Goal: Communication & Community: Answer question/provide support

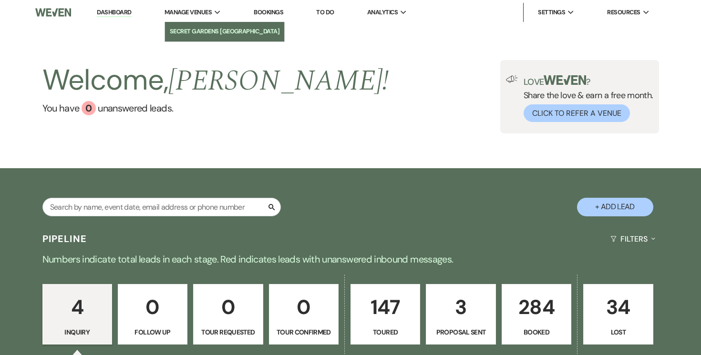
click at [190, 31] on li "Secret Gardens [GEOGRAPHIC_DATA]" at bounding box center [225, 32] width 110 height 10
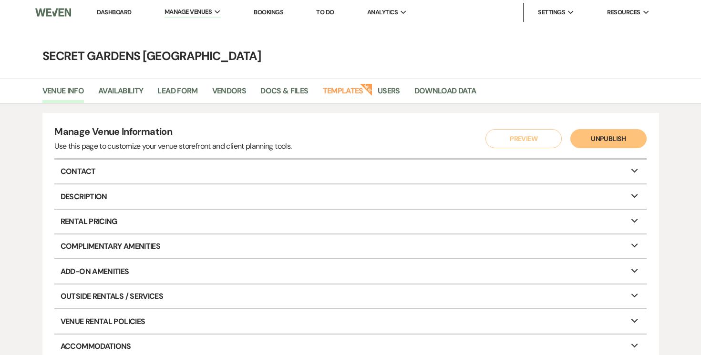
click at [634, 174] on p "Contact Expand" at bounding box center [349, 172] width 591 height 24
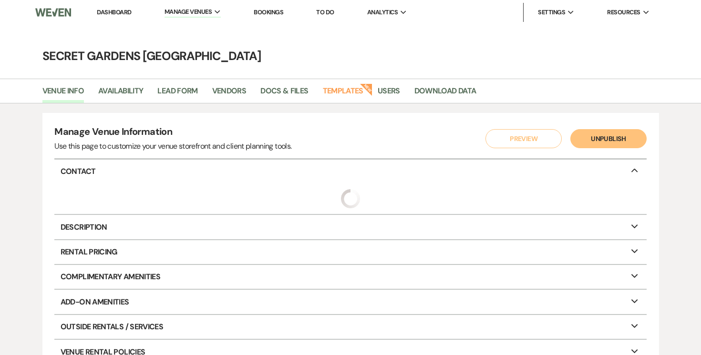
select select "10"
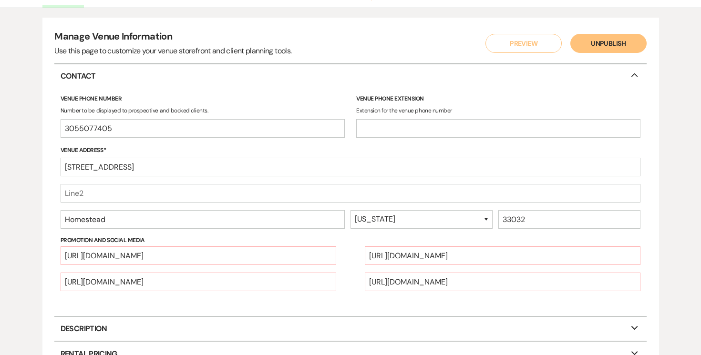
scroll to position [131, 0]
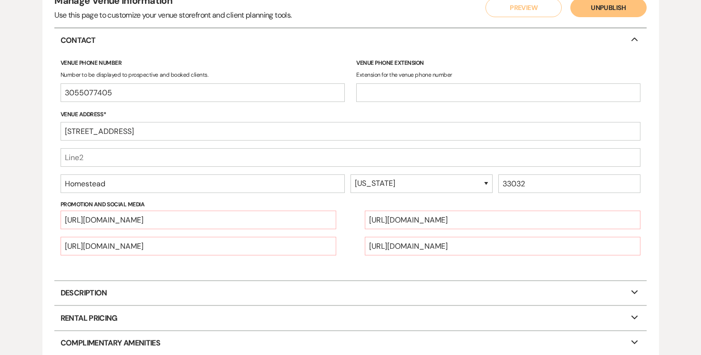
click at [635, 39] on use at bounding box center [634, 40] width 7 height 4
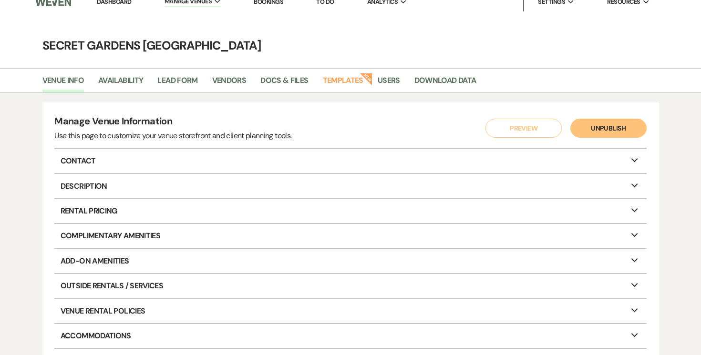
scroll to position [2, 0]
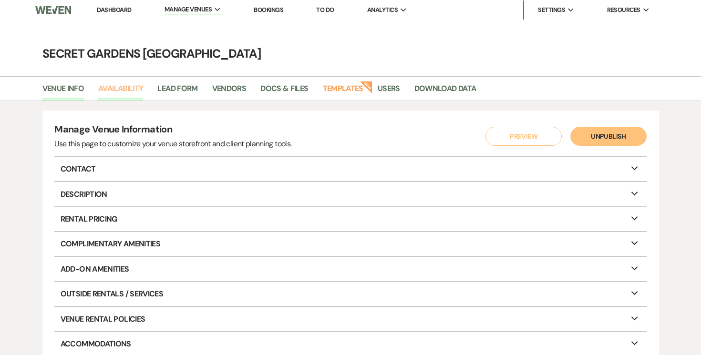
click at [107, 87] on link "Availability" at bounding box center [120, 91] width 45 height 18
select select "3"
select select "2026"
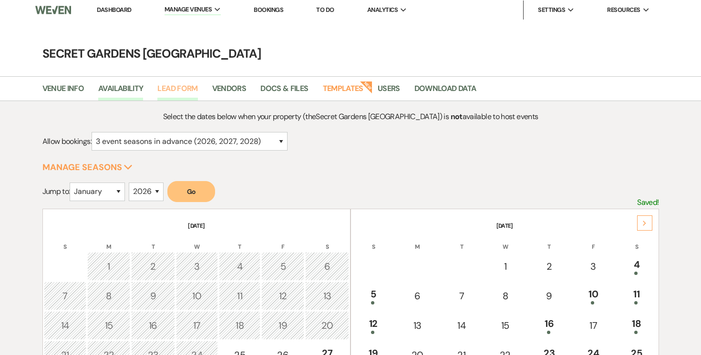
click at [167, 85] on link "Lead Form" at bounding box center [177, 91] width 40 height 18
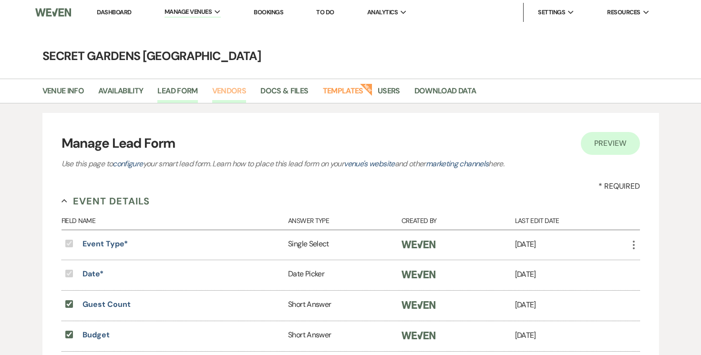
click at [232, 87] on link "Vendors" at bounding box center [229, 94] width 34 height 18
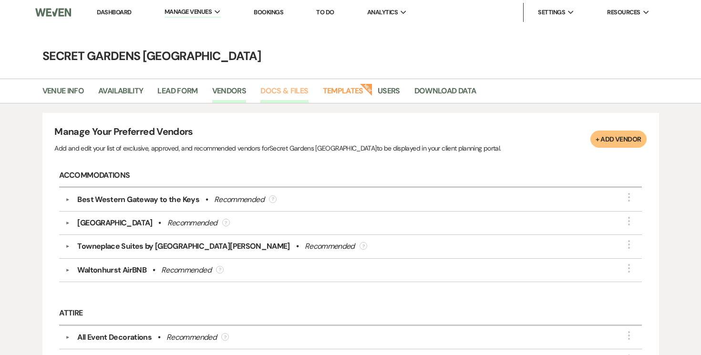
click at [278, 87] on link "Docs & Files" at bounding box center [284, 94] width 48 height 18
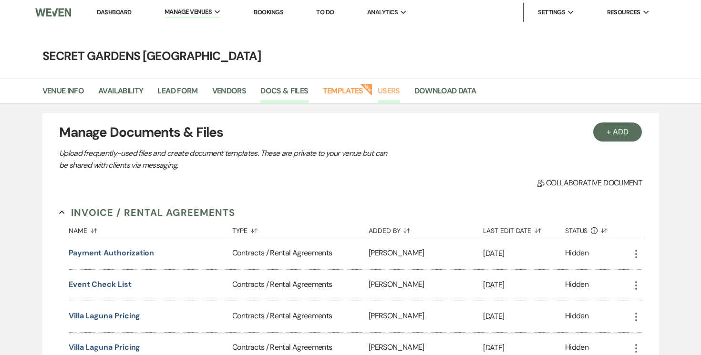
click at [392, 90] on link "Users" at bounding box center [388, 94] width 22 height 18
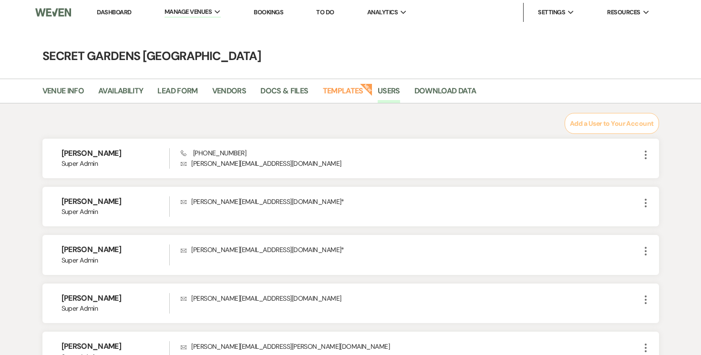
click at [112, 12] on link "Dashboard" at bounding box center [114, 12] width 34 height 8
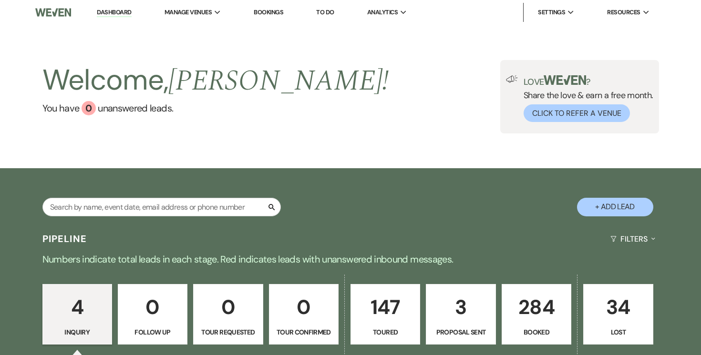
click at [457, 313] on p "3" at bounding box center [460, 307] width 57 height 32
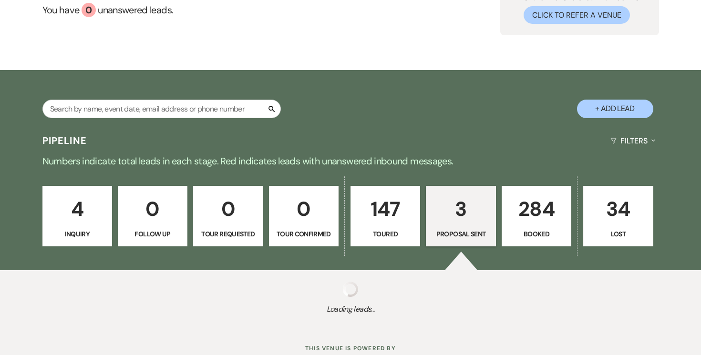
scroll to position [131, 0]
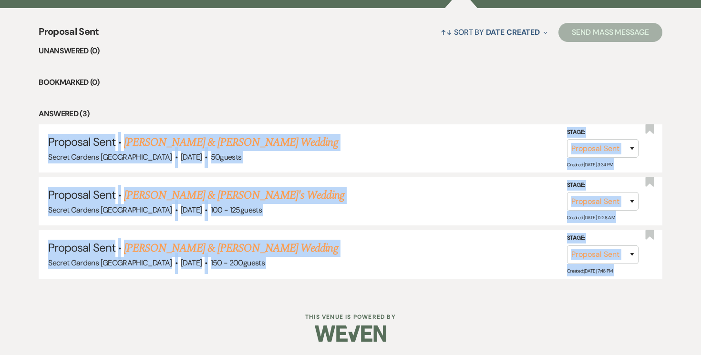
drag, startPoint x: 31, startPoint y: 122, endPoint x: 652, endPoint y: 298, distance: 645.7
copy ul "Proposal Sent · [PERSON_NAME] & [PERSON_NAME] Wedding Secret Gardens [GEOGRAPHI…"
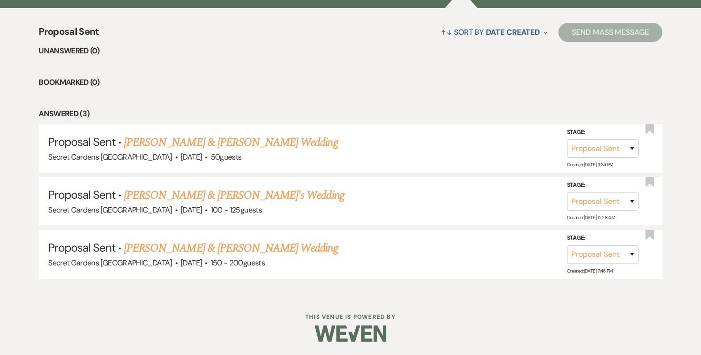
click at [316, 106] on ul "Unanswered (0) Bookmarked (0) Answered (3) Proposal Sent · [PERSON_NAME] & [PER…" at bounding box center [350, 162] width 623 height 234
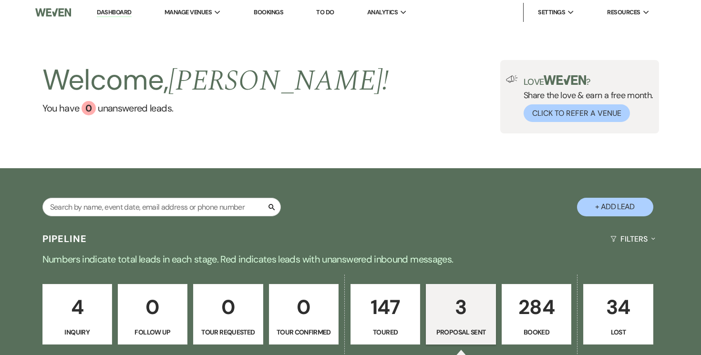
click at [545, 305] on p "284" at bounding box center [536, 307] width 57 height 32
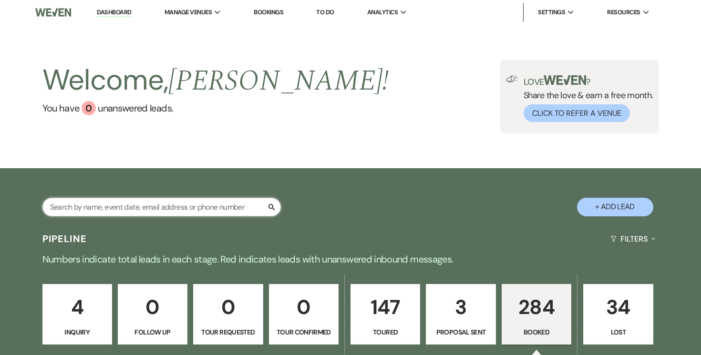
click at [201, 207] on input "text" at bounding box center [161, 207] width 238 height 19
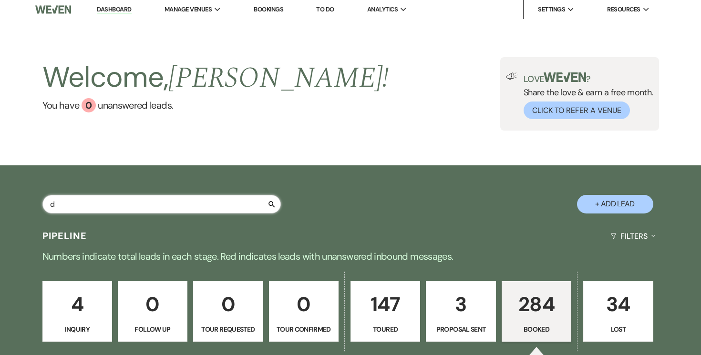
scroll to position [4, 0]
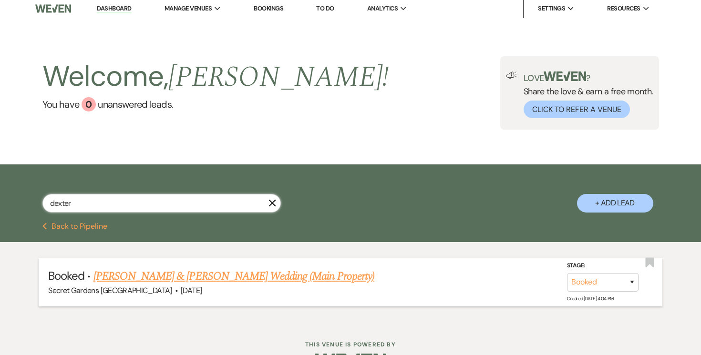
type input "dexter"
click at [229, 270] on link "[PERSON_NAME] & [PERSON_NAME] Wedding (Main Property)" at bounding box center [233, 276] width 281 height 17
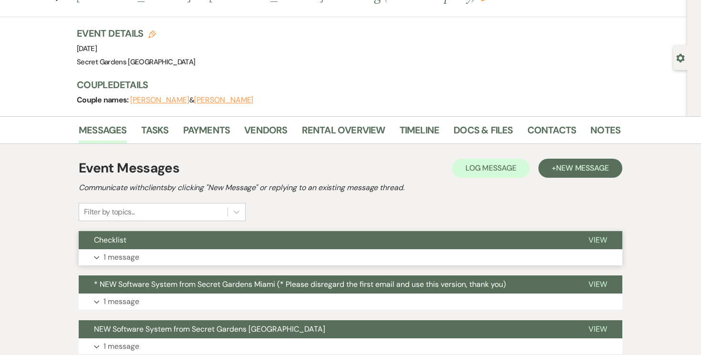
scroll to position [42, 0]
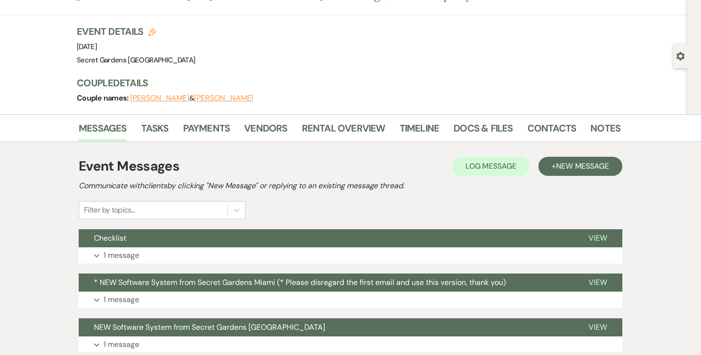
click at [677, 52] on icon "Gear" at bounding box center [680, 56] width 9 height 9
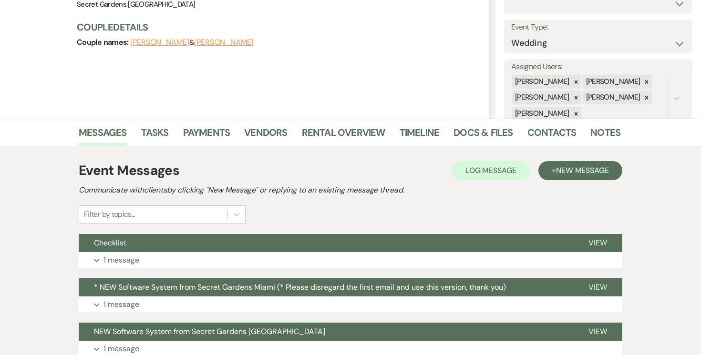
scroll to position [0, 0]
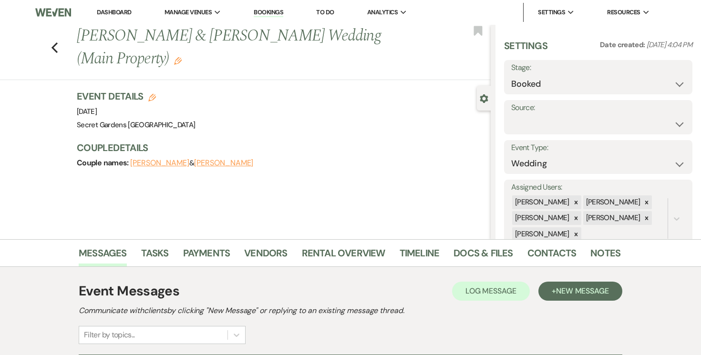
click at [122, 13] on link "Dashboard" at bounding box center [114, 12] width 34 height 8
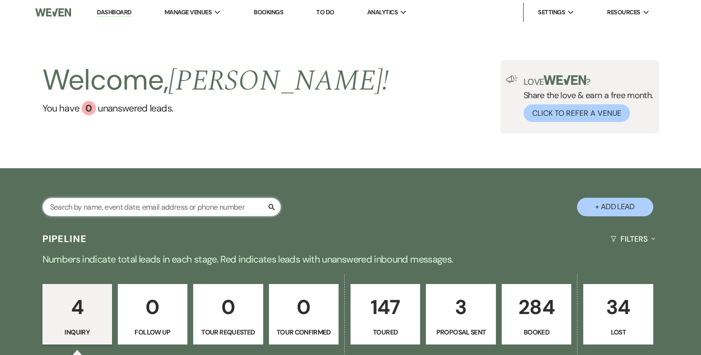
click at [206, 206] on input "text" at bounding box center [161, 207] width 238 height 19
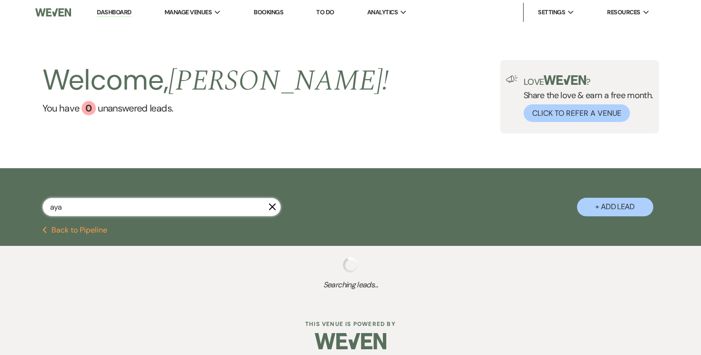
type input "ayah"
select select "5"
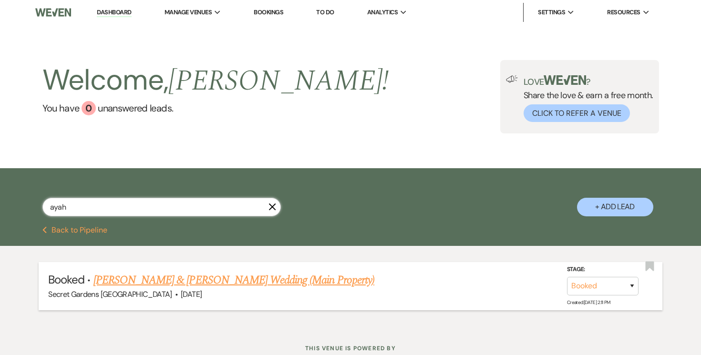
type input "ayah"
click at [247, 283] on link "[PERSON_NAME] & [PERSON_NAME] Wedding (Main Property)" at bounding box center [233, 280] width 281 height 17
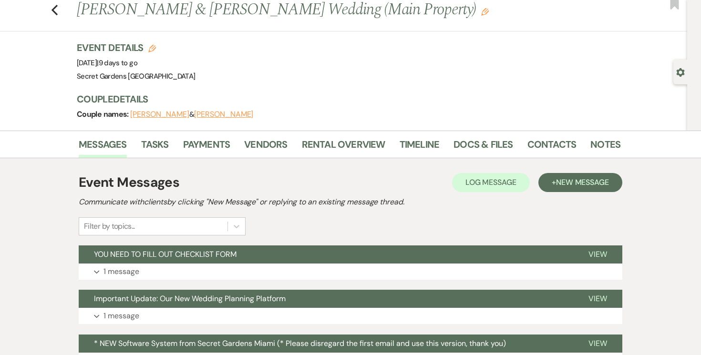
scroll to position [29, 0]
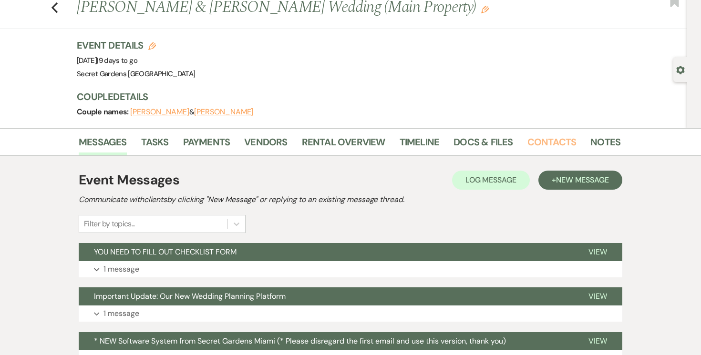
click at [540, 139] on link "Contacts" at bounding box center [551, 144] width 49 height 21
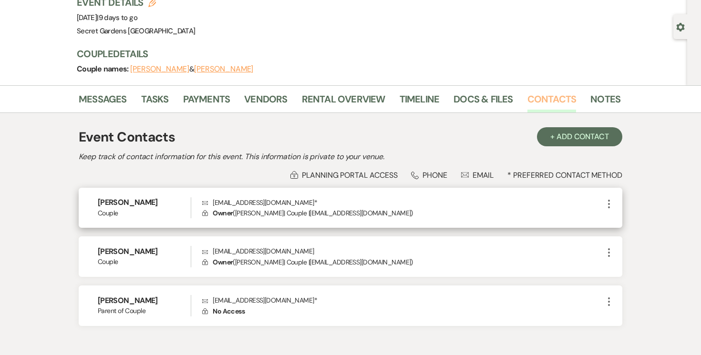
scroll to position [127, 0]
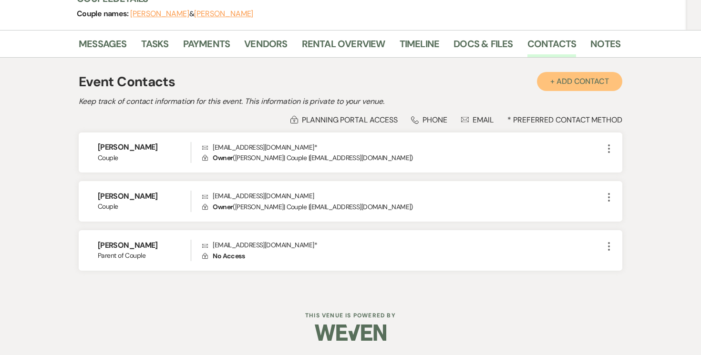
click at [594, 79] on button "+ Add Contact" at bounding box center [579, 81] width 85 height 19
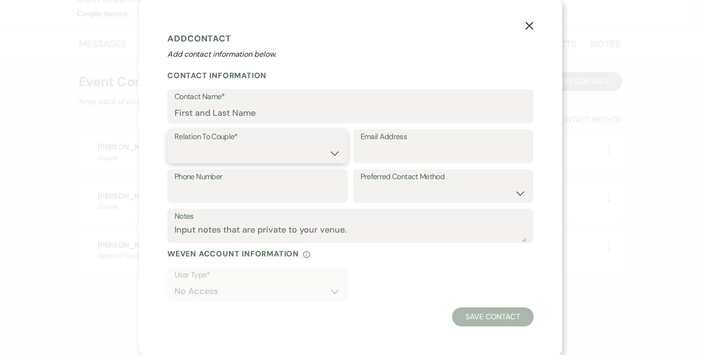
click at [330, 153] on select "Couple Planner Parent of Couple Family Member Friend Other" at bounding box center [257, 153] width 166 height 19
select select "2"
click at [174, 144] on select "Couple Planner Parent of Couple Family Member Friend Other" at bounding box center [257, 153] width 166 height 19
click at [342, 111] on input "Contact Name*" at bounding box center [350, 113] width 352 height 19
click at [258, 114] on input "Contact Name*" at bounding box center [350, 113] width 352 height 19
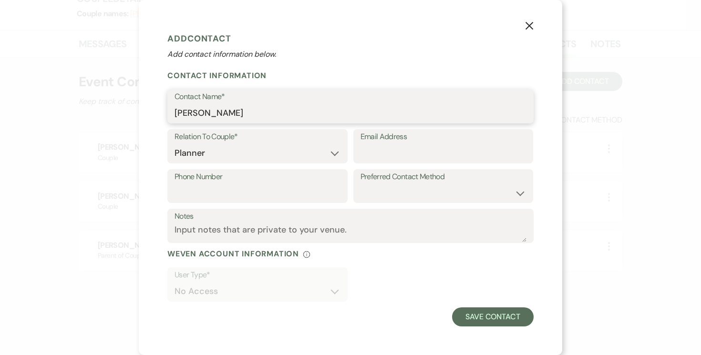
type input "[PERSON_NAME]"
click at [405, 148] on input "Email Address" at bounding box center [443, 153] width 166 height 19
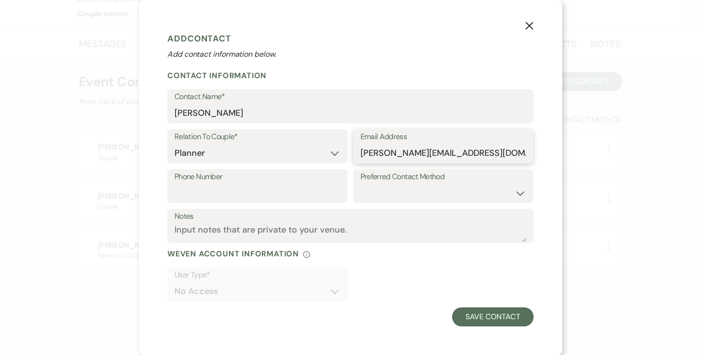
type input "[PERSON_NAME][EMAIL_ADDRESS][DOMAIN_NAME]"
click at [308, 194] on input "Phone Number" at bounding box center [257, 192] width 166 height 19
type input "[PHONE_NUMBER]"
click at [485, 192] on select "Email Phone Text" at bounding box center [443, 192] width 166 height 19
select select "text"
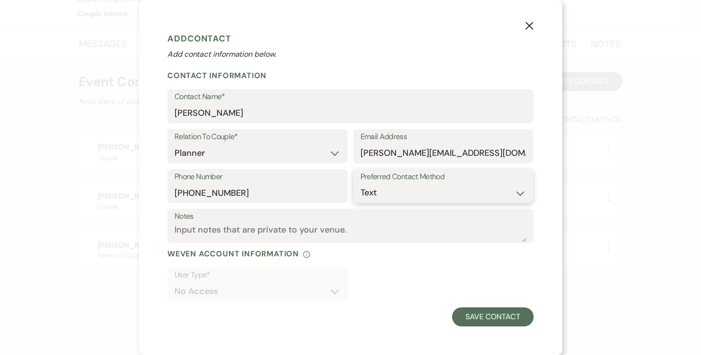
click at [360, 183] on select "Email Phone Text" at bounding box center [443, 192] width 166 height 19
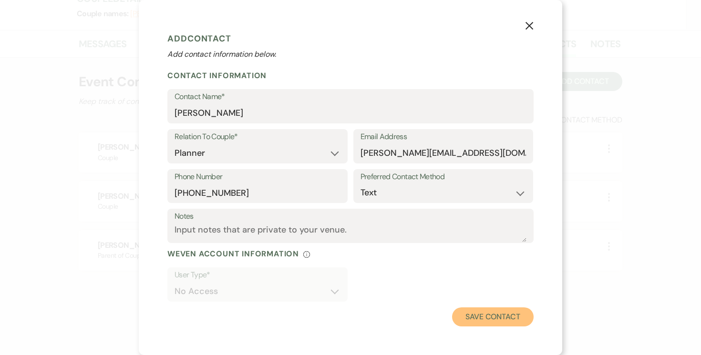
click at [493, 315] on button "Save Contact" at bounding box center [493, 316] width 82 height 19
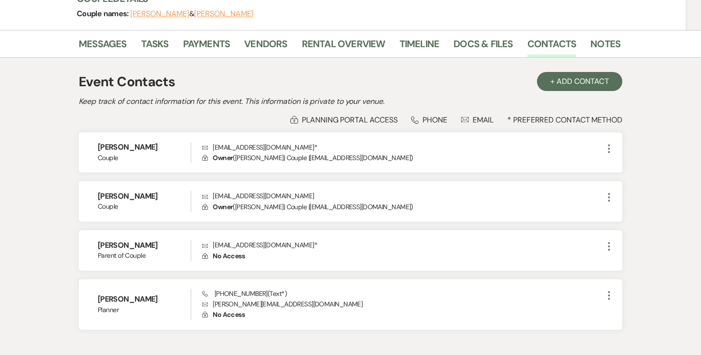
scroll to position [0, 0]
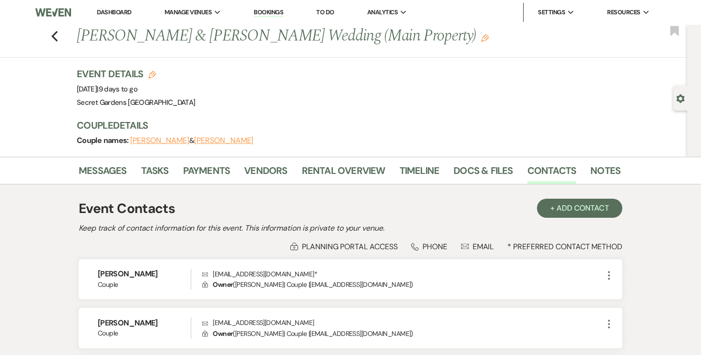
click at [110, 10] on link "Dashboard" at bounding box center [114, 12] width 34 height 8
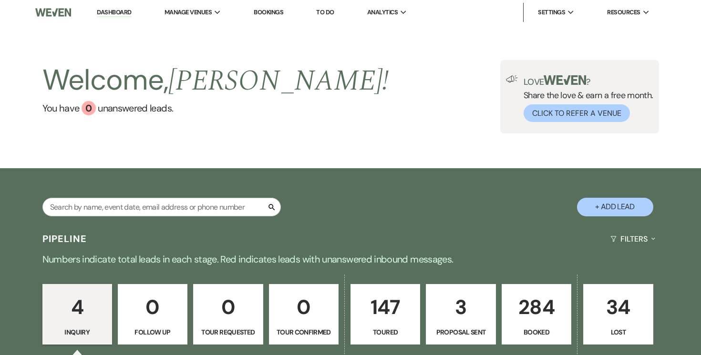
drag, startPoint x: 522, startPoint y: 322, endPoint x: 210, endPoint y: 213, distance: 330.7
click at [522, 322] on p "284" at bounding box center [536, 307] width 57 height 32
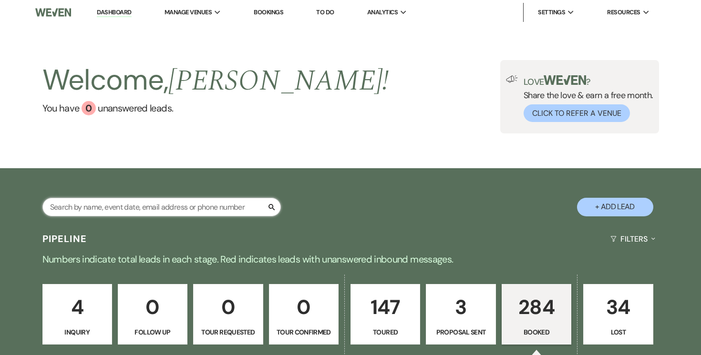
click at [211, 207] on input "text" at bounding box center [161, 207] width 238 height 19
type input "[PERSON_NAME]"
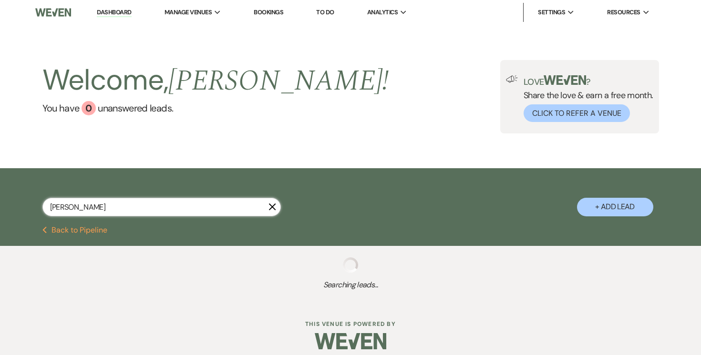
select select "6"
select select "5"
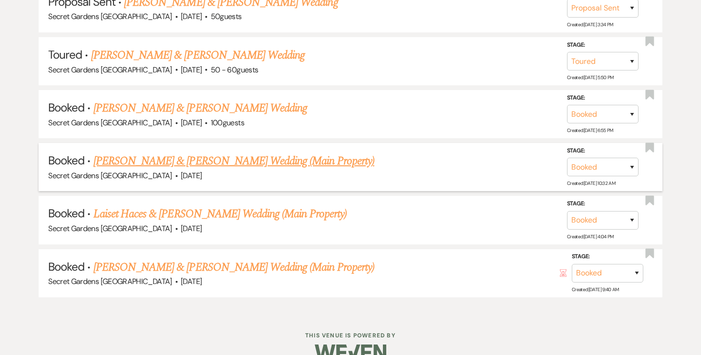
scroll to position [295, 0]
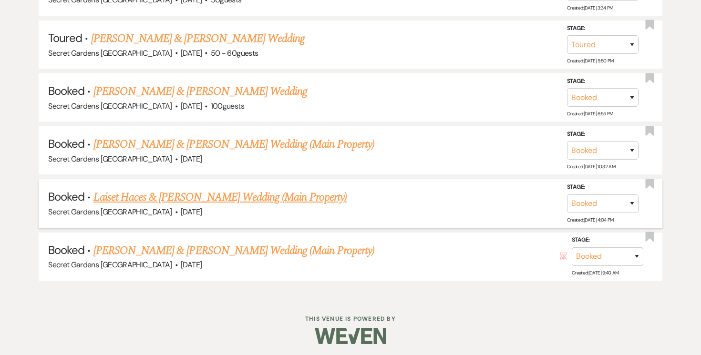
type input "[PERSON_NAME]"
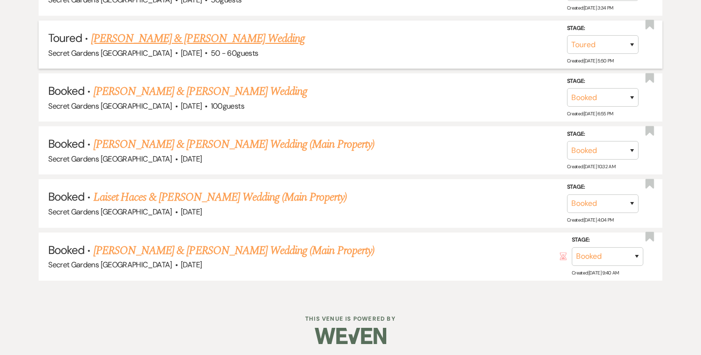
scroll to position [0, 0]
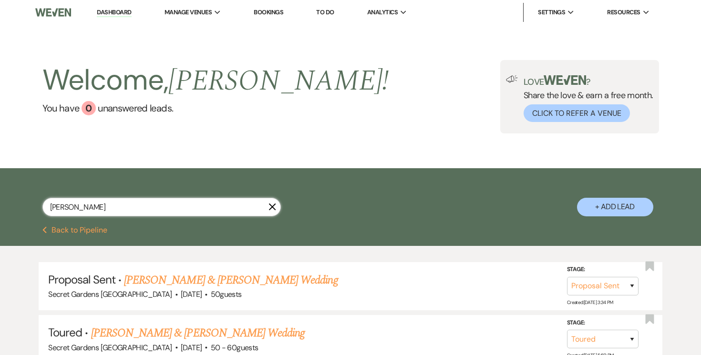
click at [276, 209] on input "[PERSON_NAME]" at bounding box center [161, 207] width 238 height 19
click at [271, 207] on icon "X" at bounding box center [272, 207] width 8 height 8
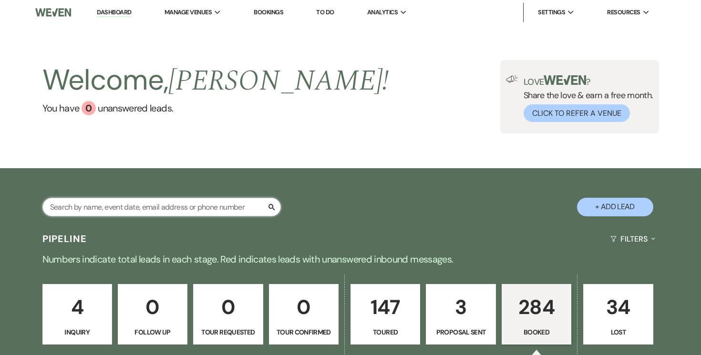
click at [218, 206] on input "text" at bounding box center [161, 207] width 238 height 19
paste input "[PERSON_NAME] & [PERSON_NAME]"
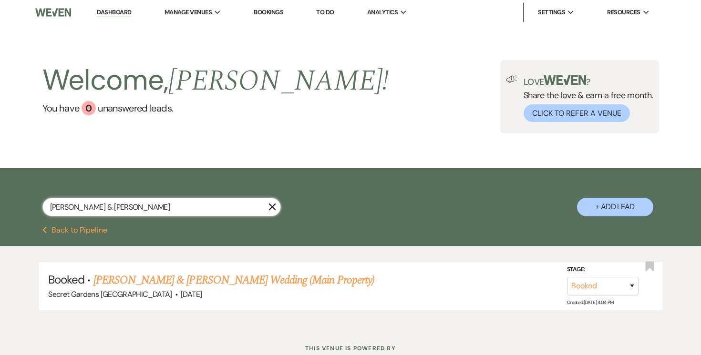
type input "[PERSON_NAME] & [PERSON_NAME]"
drag, startPoint x: 273, startPoint y: 205, endPoint x: 256, endPoint y: 202, distance: 16.5
click at [273, 205] on icon "X" at bounding box center [272, 207] width 8 height 8
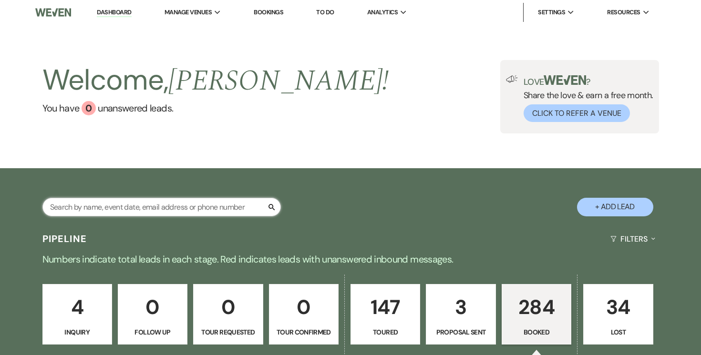
click at [239, 204] on input "text" at bounding box center [161, 207] width 238 height 19
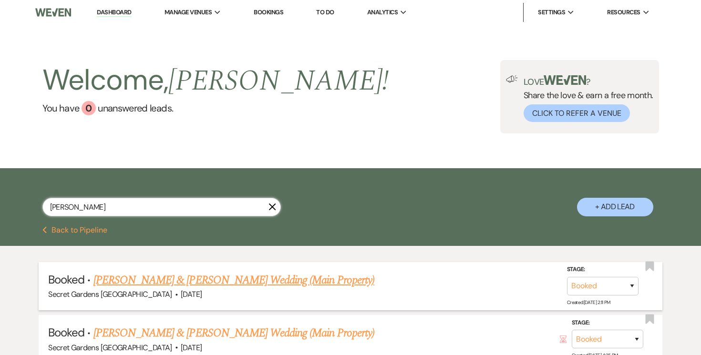
type input "[PERSON_NAME]"
click at [312, 277] on link "[PERSON_NAME] & [PERSON_NAME] Wedding (Main Property)" at bounding box center [233, 280] width 281 height 17
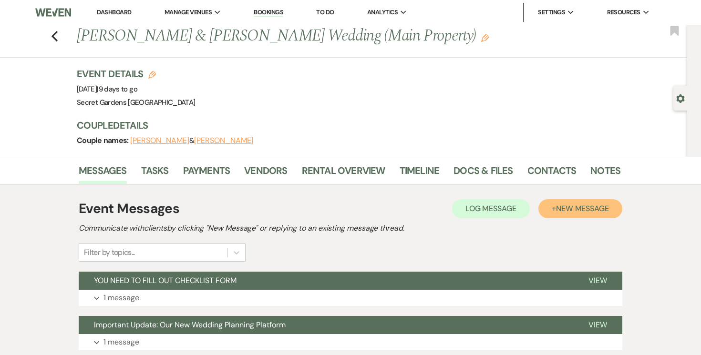
click at [566, 206] on span "New Message" at bounding box center [582, 209] width 53 height 10
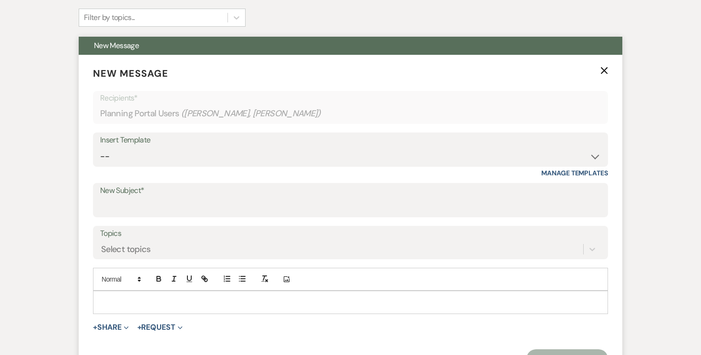
scroll to position [262, 0]
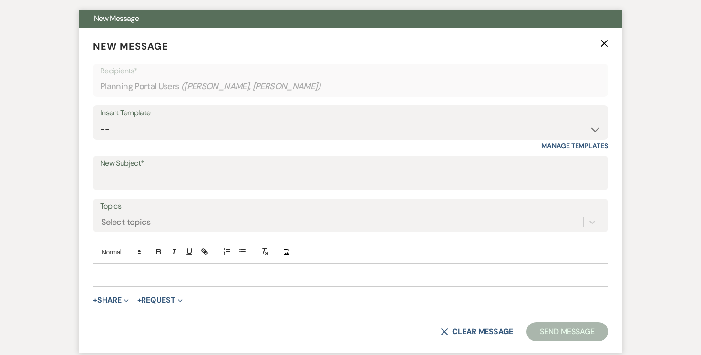
click at [164, 272] on p at bounding box center [350, 275] width 499 height 10
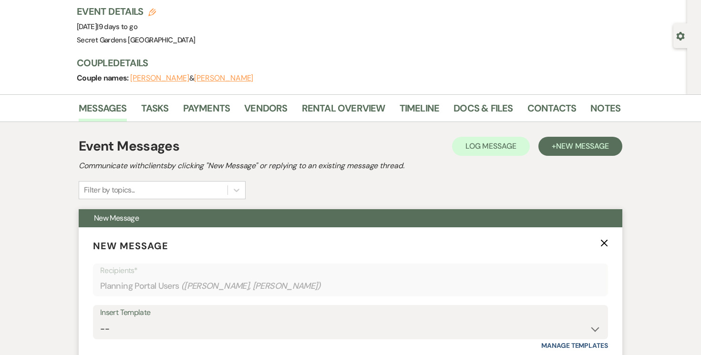
scroll to position [16, 0]
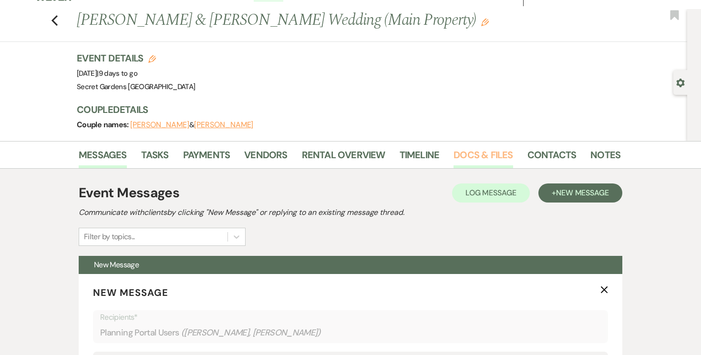
click at [468, 155] on link "Docs & Files" at bounding box center [482, 157] width 59 height 21
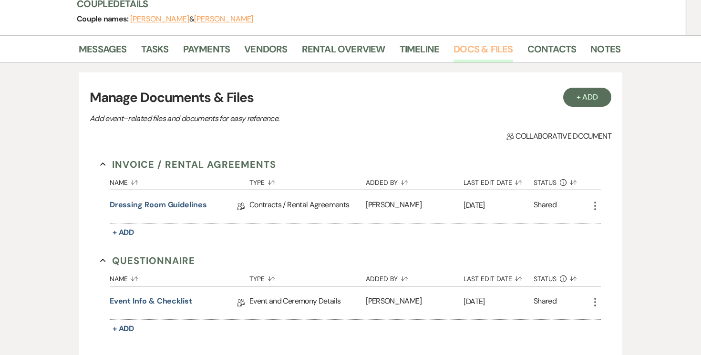
scroll to position [133, 0]
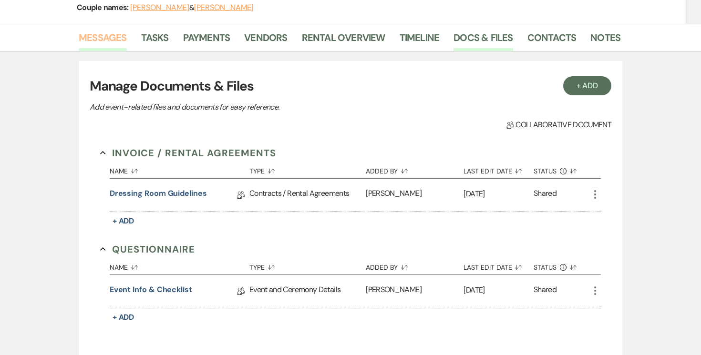
click at [92, 32] on link "Messages" at bounding box center [103, 40] width 48 height 21
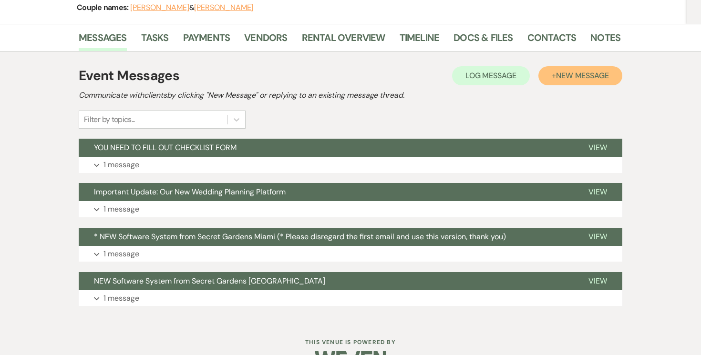
click at [587, 75] on span "New Message" at bounding box center [582, 76] width 53 height 10
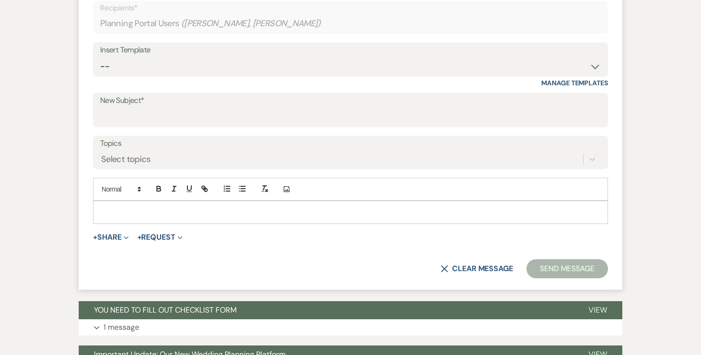
scroll to position [327, 0]
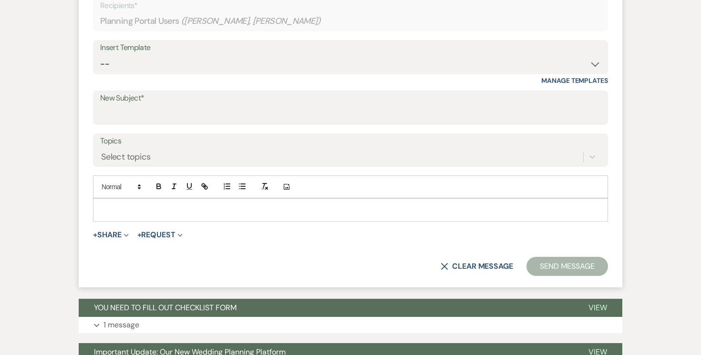
click at [194, 206] on p at bounding box center [350, 209] width 499 height 10
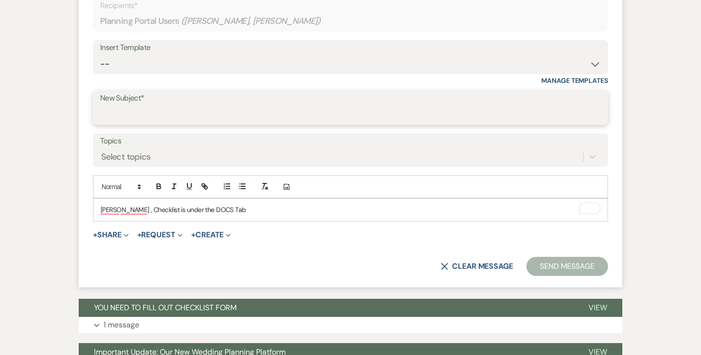
click at [195, 112] on input "New Subject*" at bounding box center [350, 114] width 500 height 19
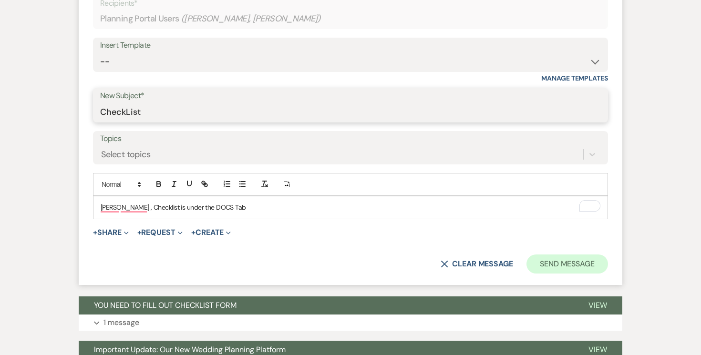
type input "CheckList"
click at [562, 263] on button "Send Message" at bounding box center [567, 264] width 82 height 19
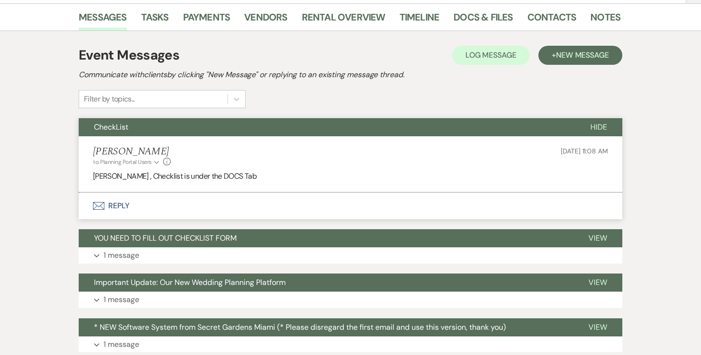
scroll to position [0, 0]
